Goal: Task Accomplishment & Management: Use online tool/utility

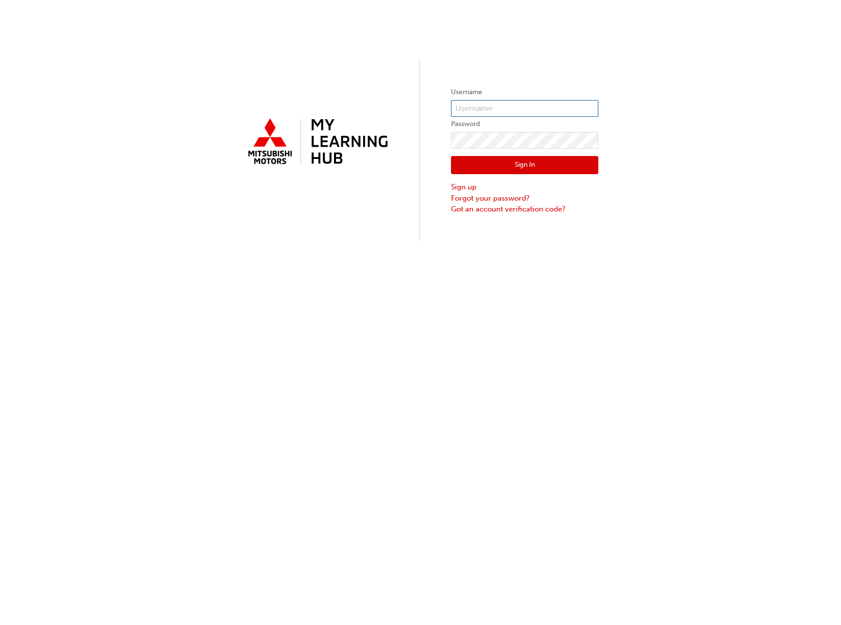
type input "0005924939"
click at [497, 167] on button "Sign In" at bounding box center [524, 165] width 147 height 19
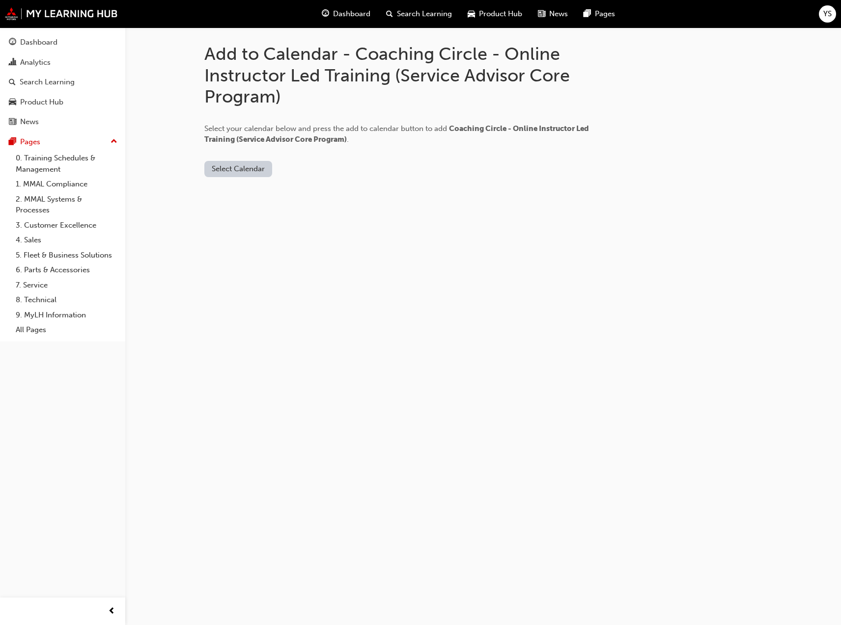
click at [249, 170] on button "Select Calendar" at bounding box center [238, 169] width 68 height 16
click at [249, 189] on div "[DOMAIN_NAME]" at bounding box center [238, 193] width 59 height 11
click at [320, 169] on button "Add to Calendar" at bounding box center [321, 169] width 70 height 16
click at [73, 50] on link "Dashboard" at bounding box center [62, 42] width 117 height 18
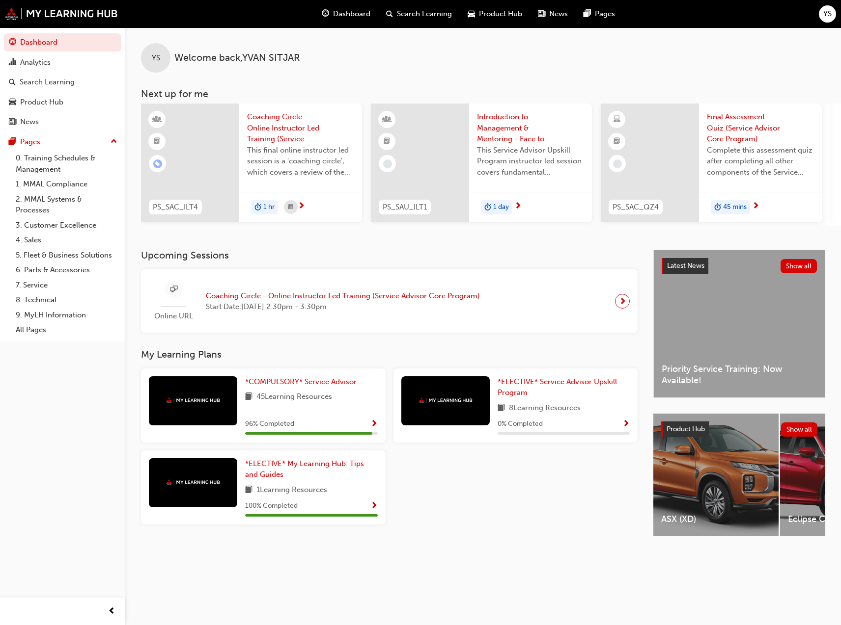
click at [425, 299] on span "Coaching Circle - Online Instructor Led Training (Service Advisor Core Program)" at bounding box center [343, 296] width 274 height 11
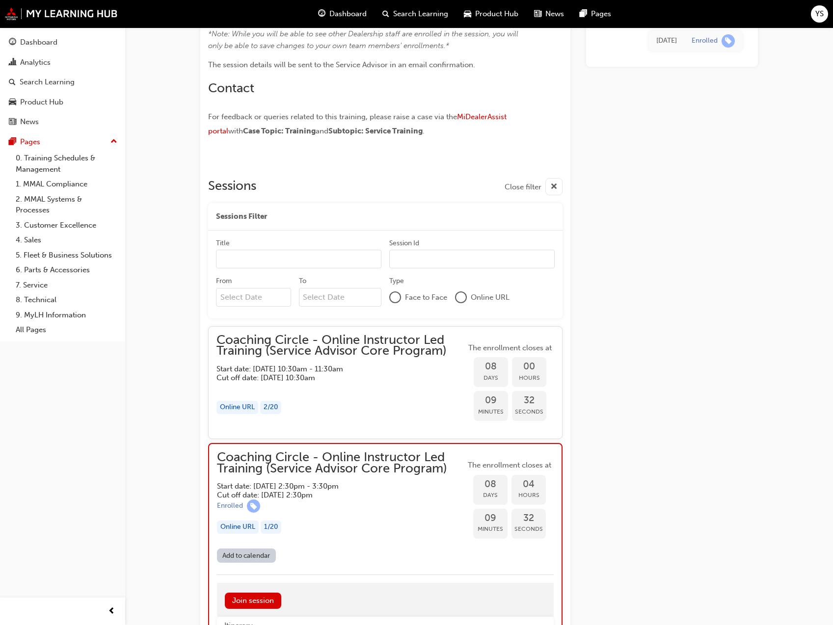
scroll to position [295, 0]
